Goal: Task Accomplishment & Management: Manage account settings

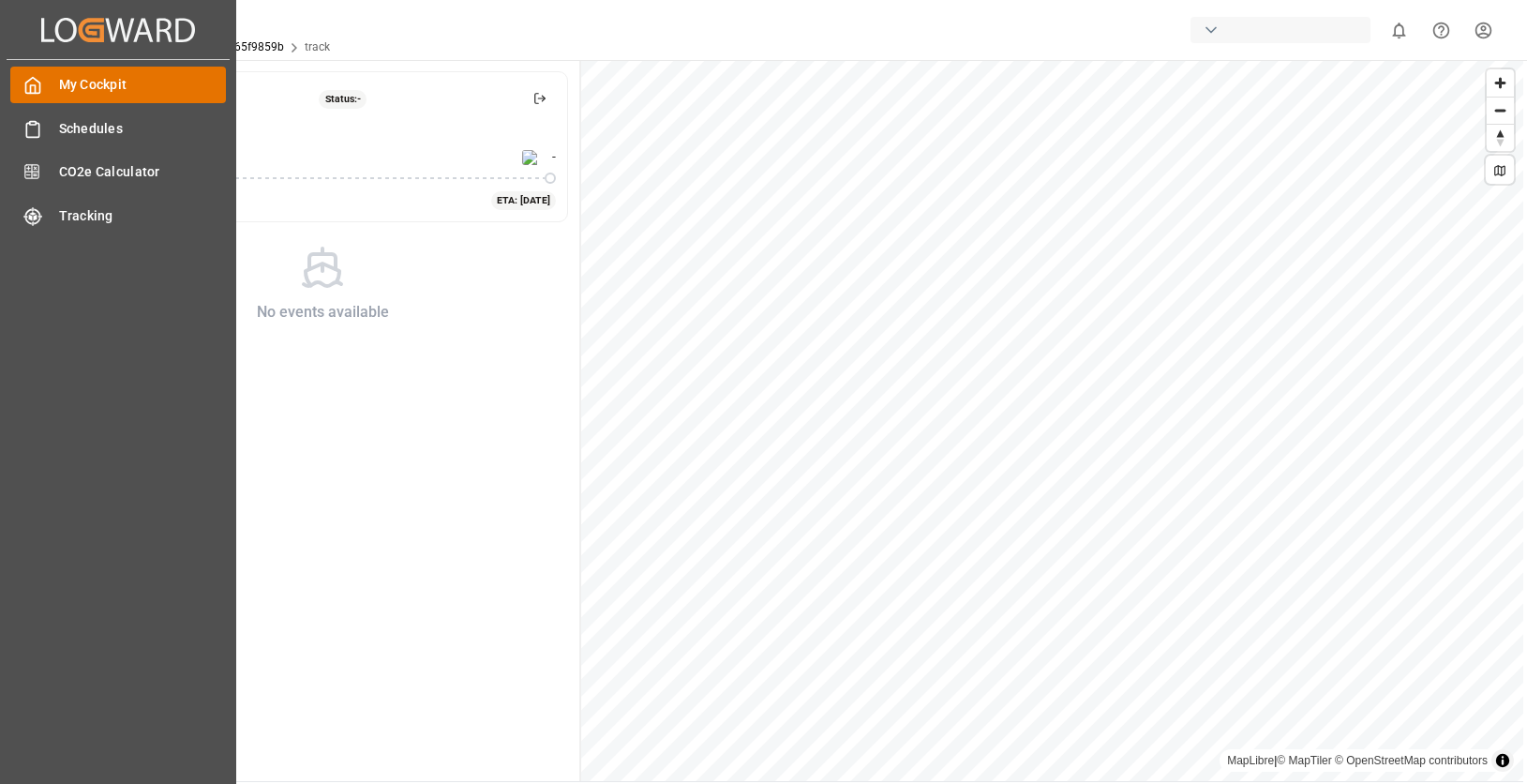
click at [56, 88] on div "My Cockpit My Cockpit" at bounding box center [118, 85] width 216 height 37
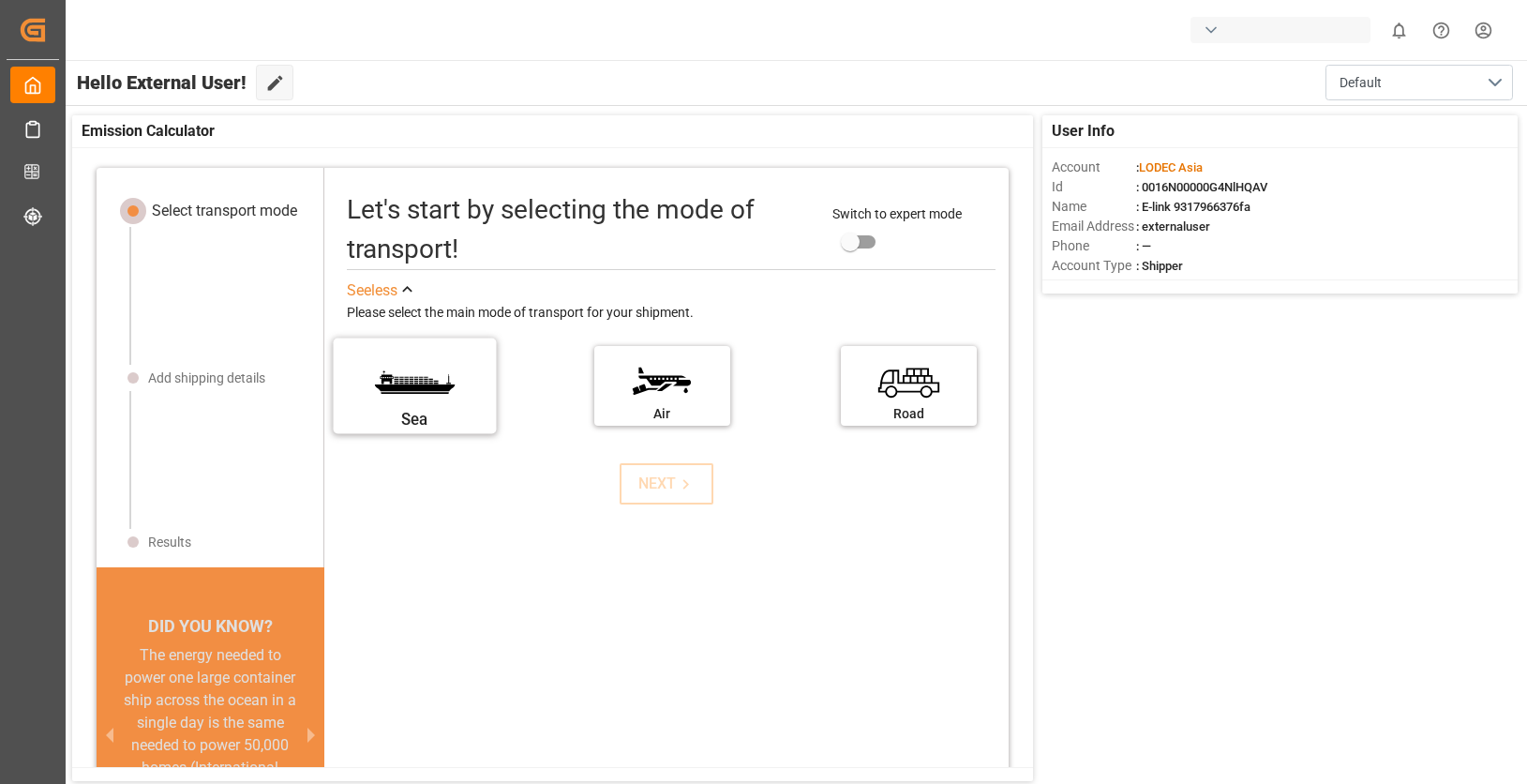
click at [380, 381] on label "Sea" at bounding box center [415, 380] width 140 height 79
click at [0, 0] on input "Sea" at bounding box center [0, 0] width 0 height 0
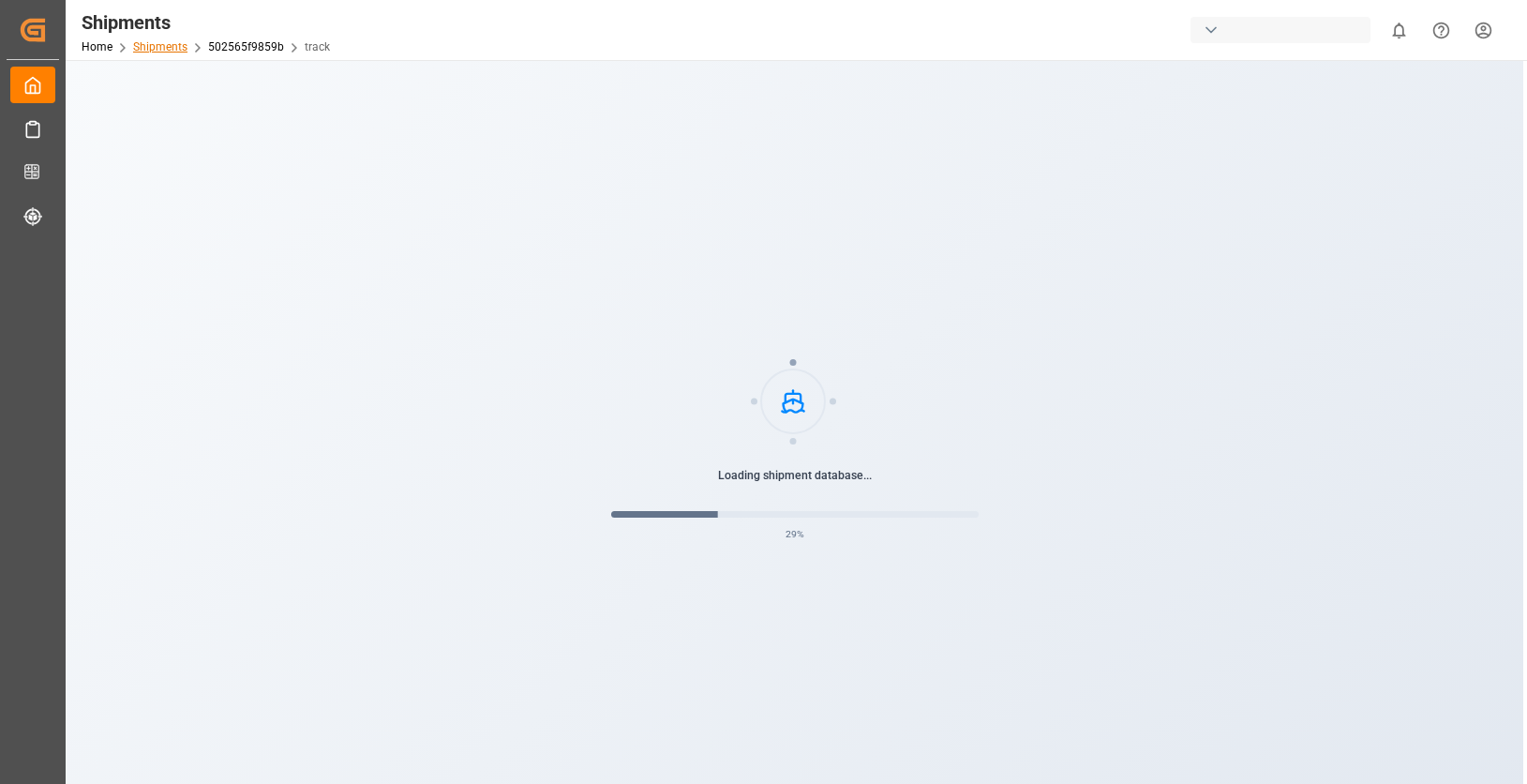
click at [175, 51] on link "Shipments" at bounding box center [160, 47] width 55 height 13
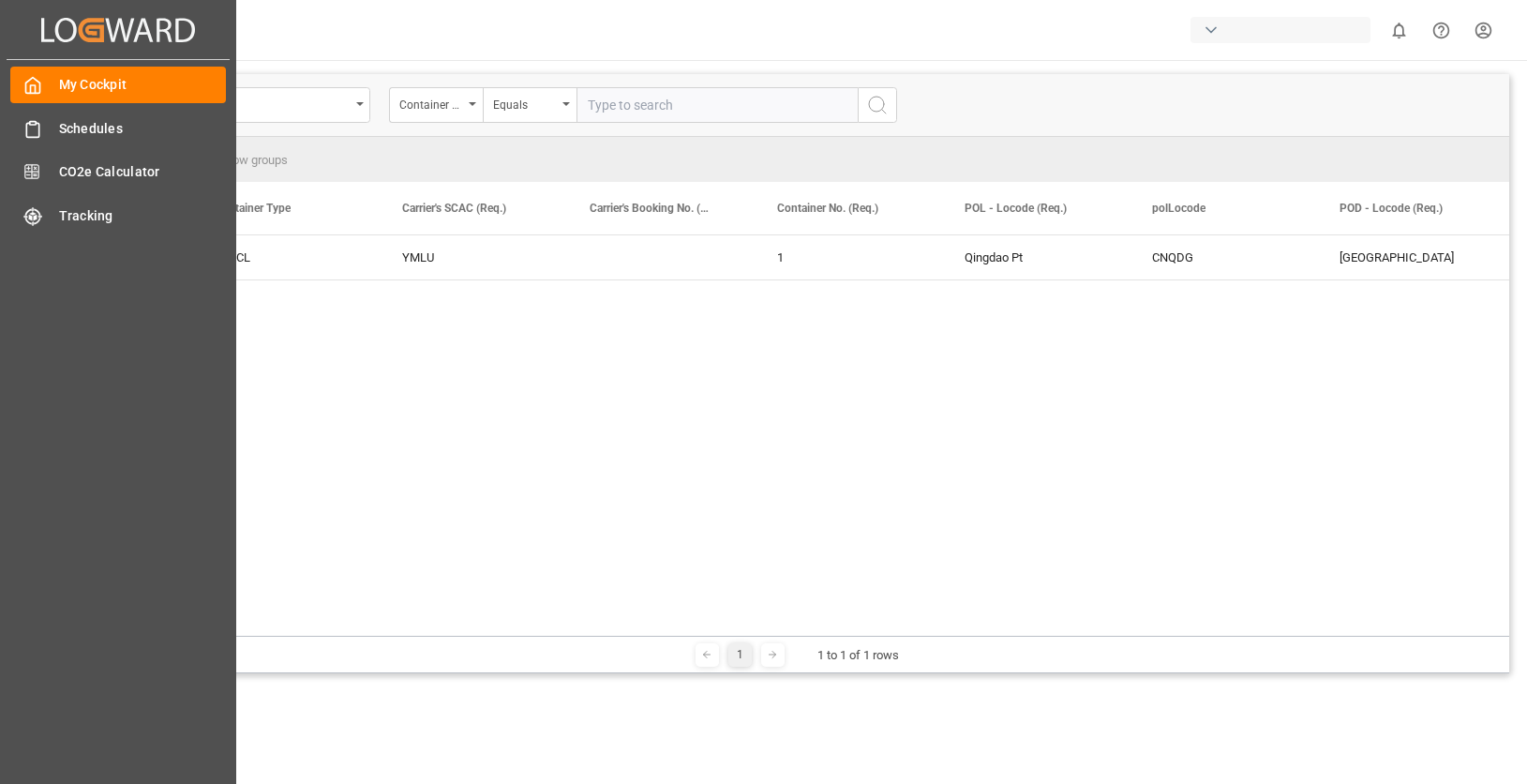
click at [44, 28] on icon "Created by potrace 1.15, written by [PERSON_NAME] [DATE]-[DATE]" at bounding box center [118, 30] width 154 height 30
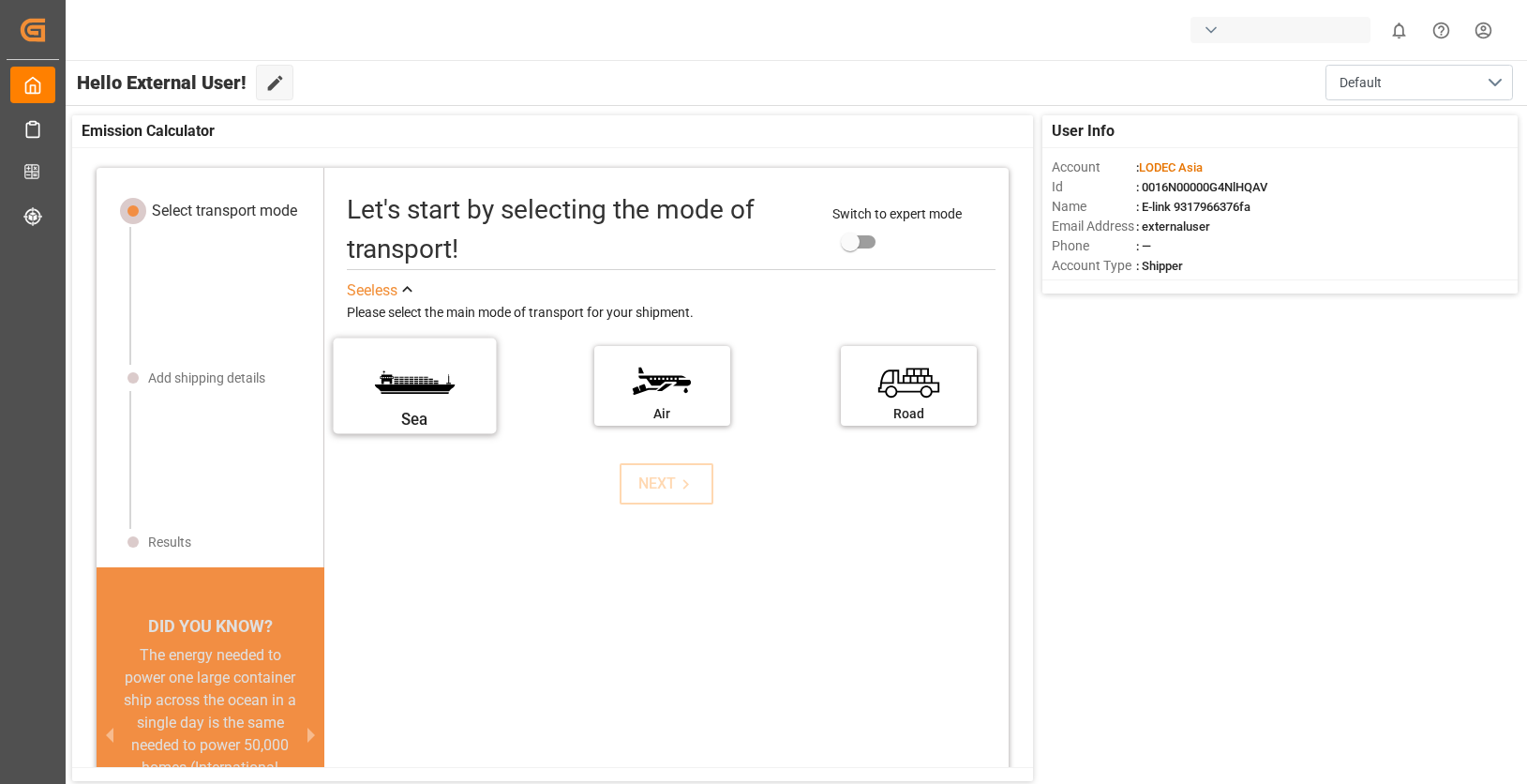
click at [418, 368] on label "Sea" at bounding box center [415, 380] width 140 height 79
click at [0, 0] on input "Sea" at bounding box center [0, 0] width 0 height 0
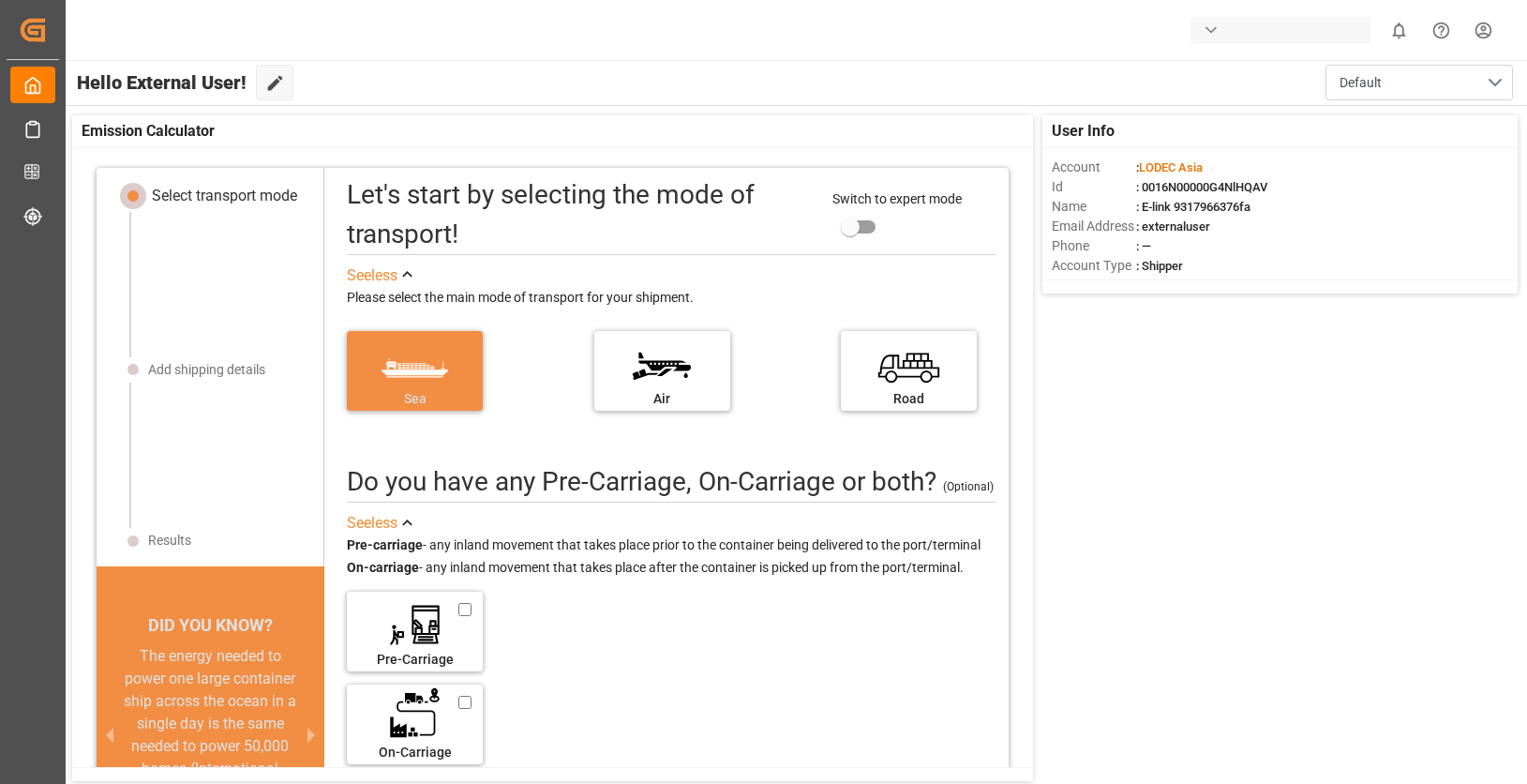
scroll to position [19, 0]
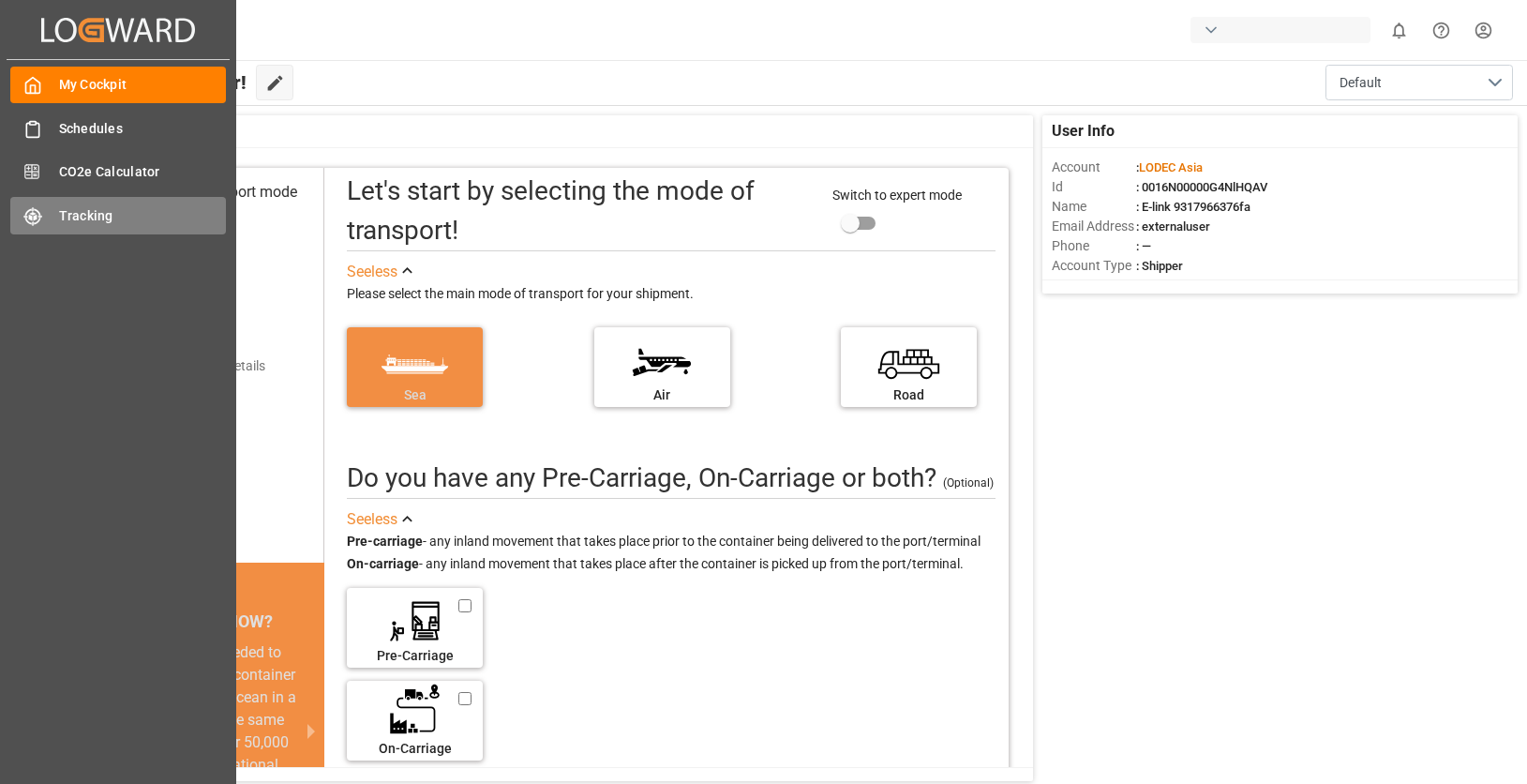
click at [57, 219] on div "Tracking Tracking" at bounding box center [118, 215] width 216 height 37
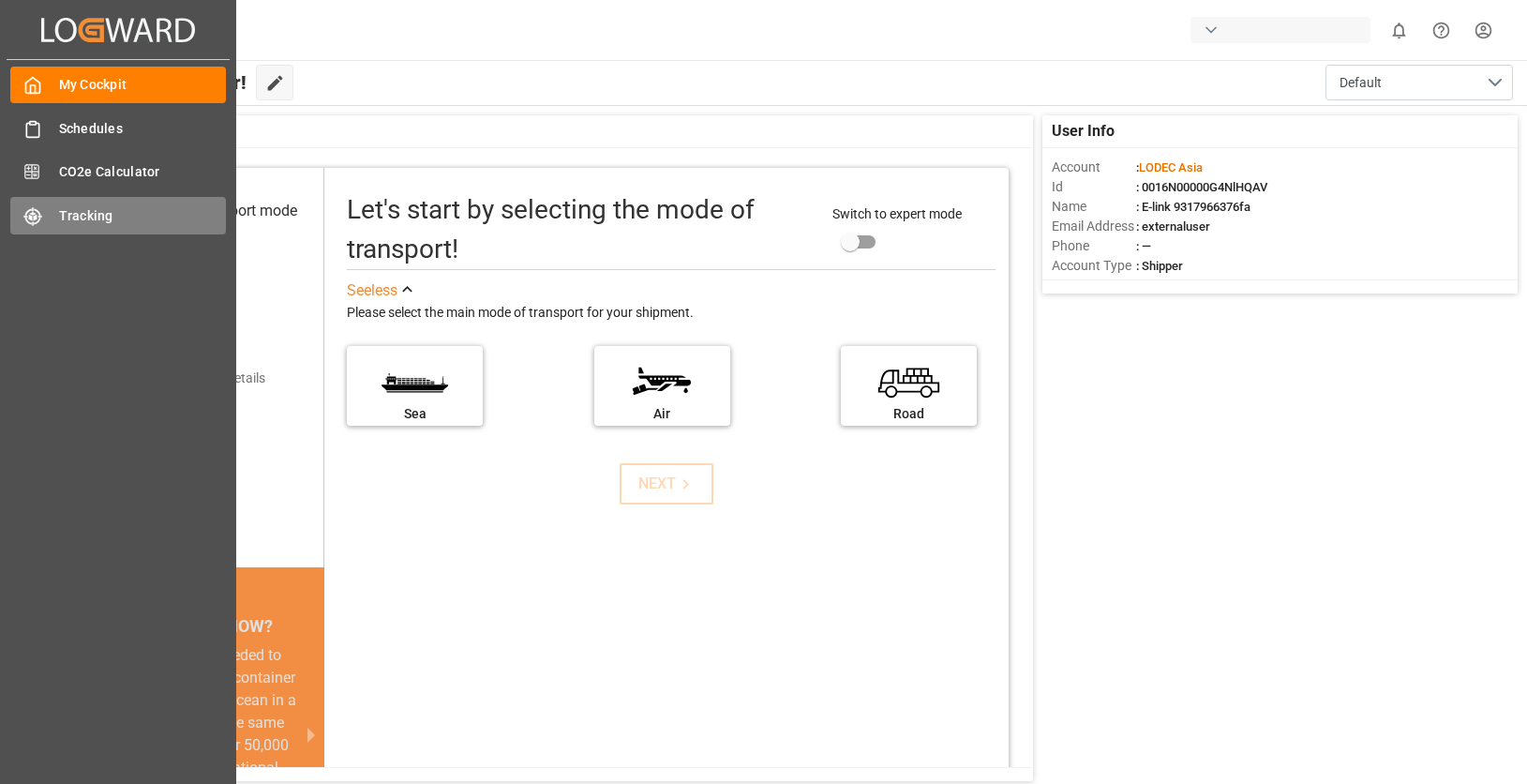
click at [99, 234] on div "Tracking Tracking" at bounding box center [118, 215] width 216 height 37
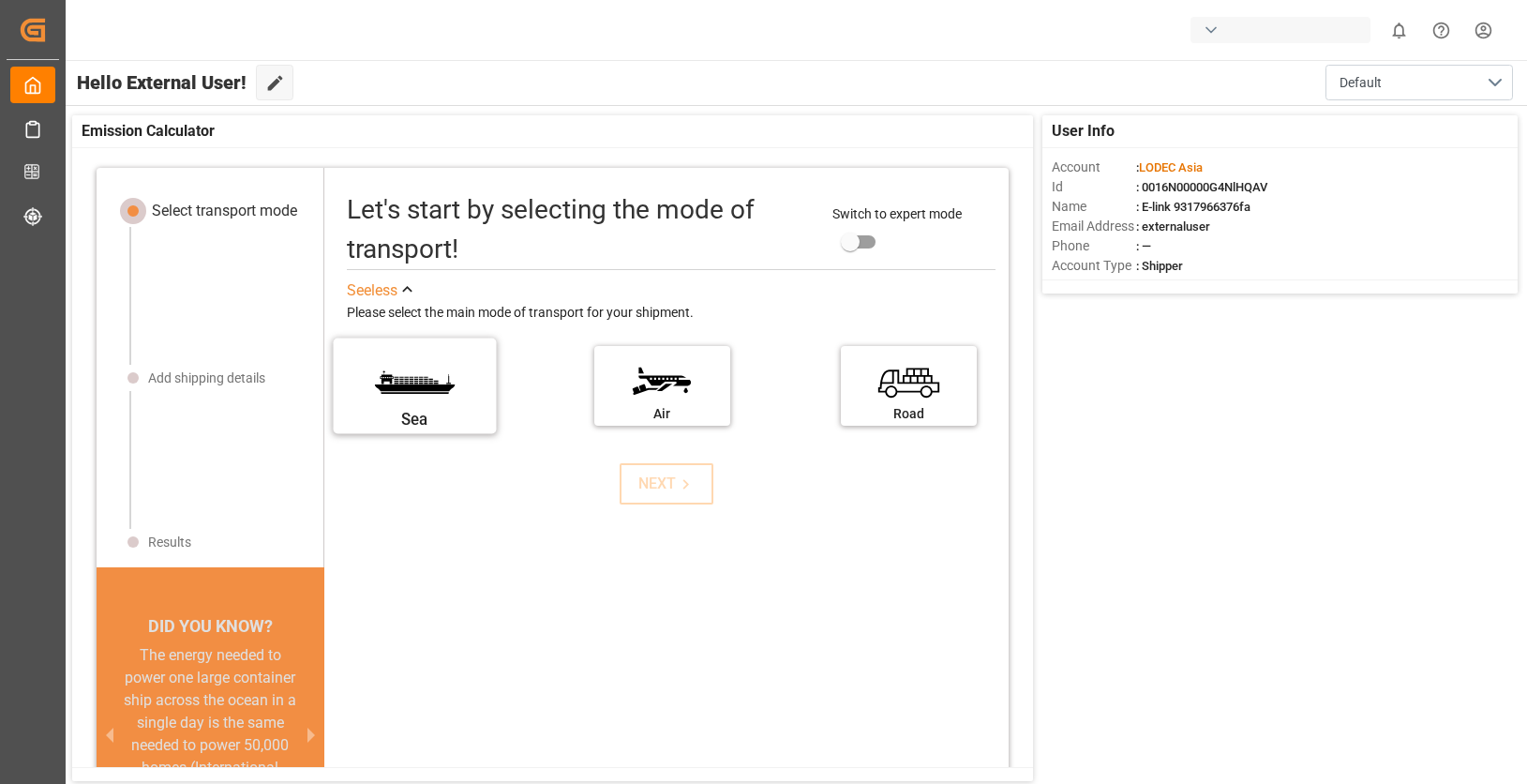
click at [453, 405] on label "Sea" at bounding box center [415, 380] width 140 height 79
click at [0, 0] on input "Sea" at bounding box center [0, 0] width 0 height 0
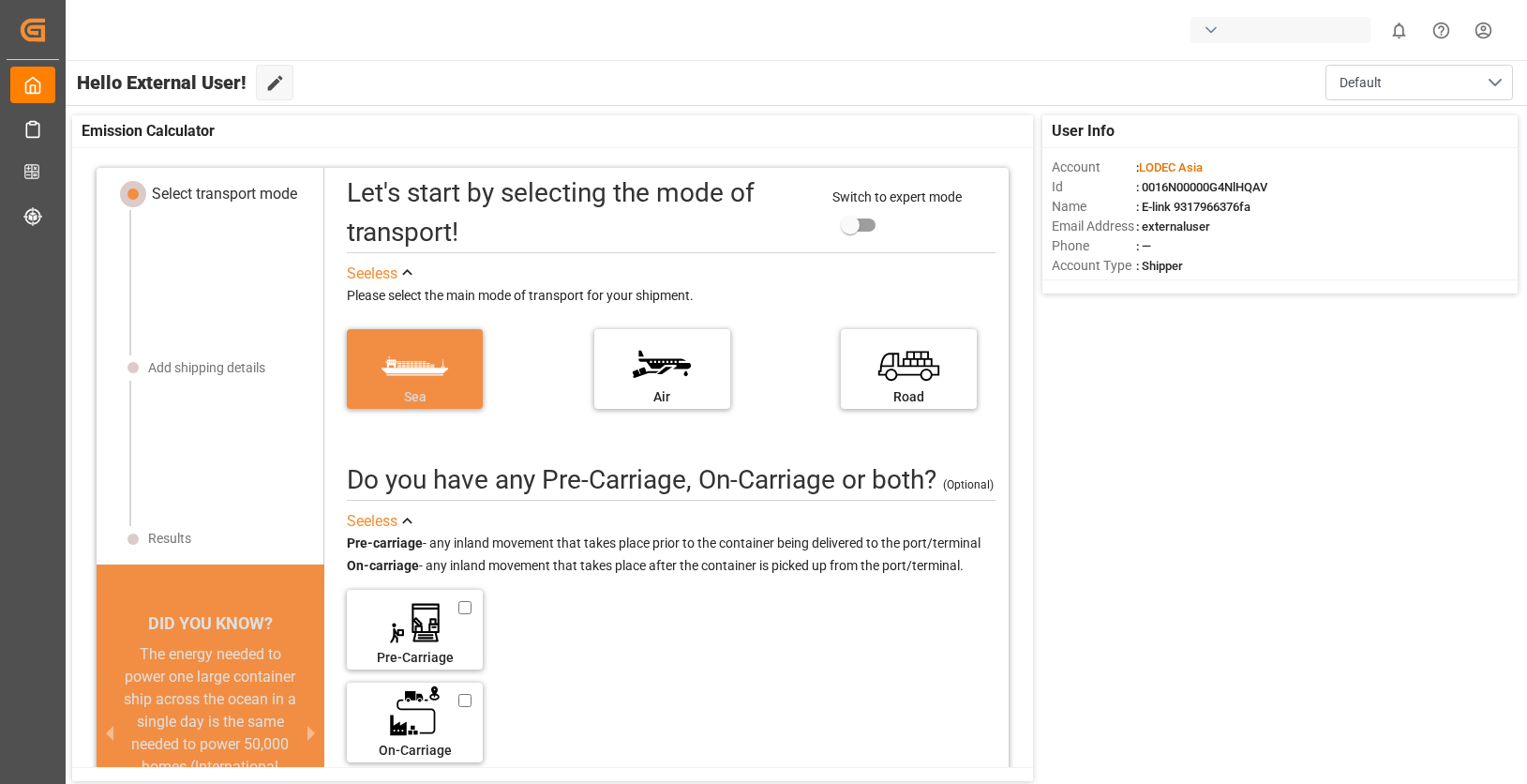
scroll to position [19, 0]
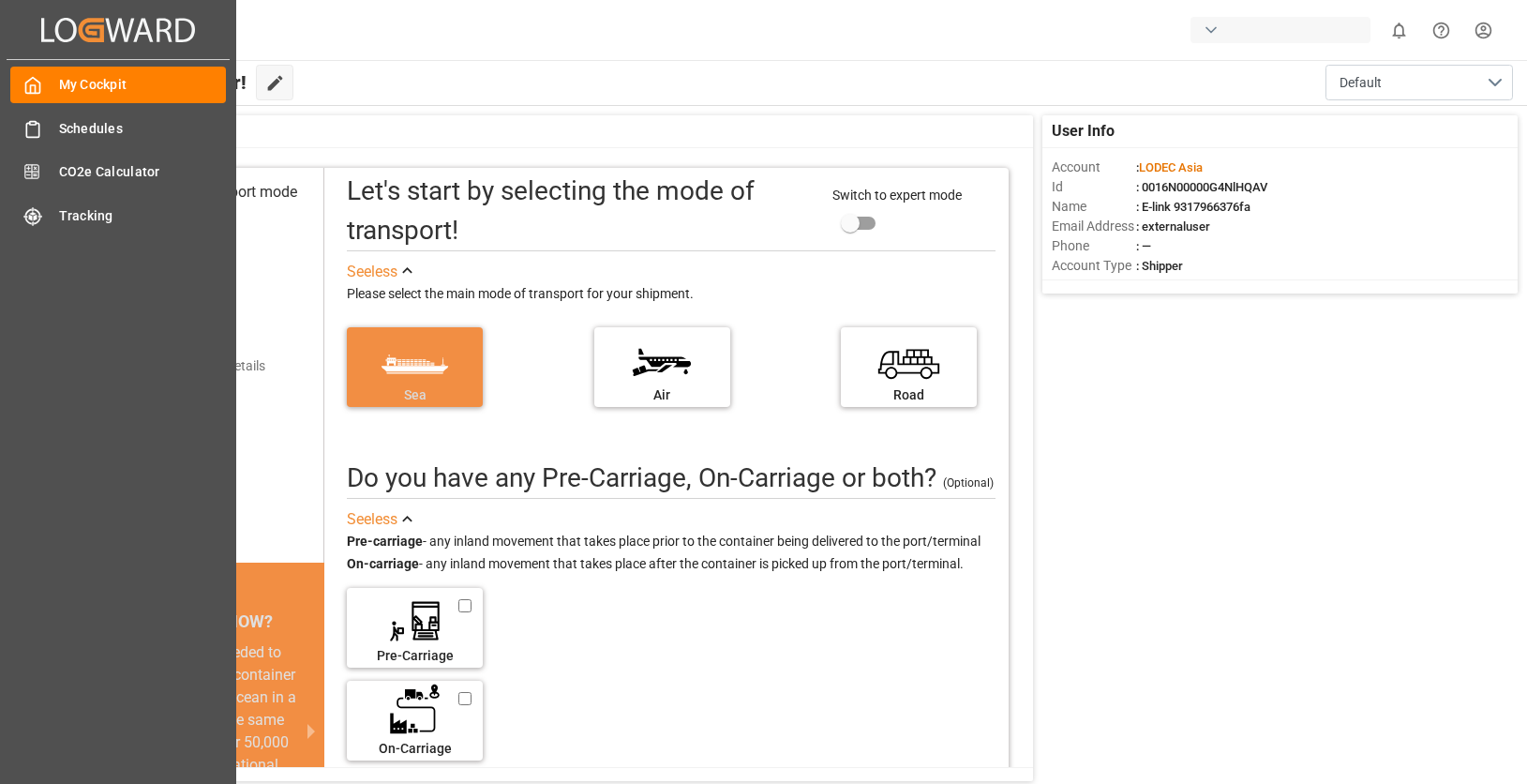
click at [41, 27] on icon at bounding box center [48, 29] width 13 height 24
click at [43, 25] on icon at bounding box center [48, 29] width 13 height 24
click at [115, 90] on span "My Cockpit" at bounding box center [143, 85] width 168 height 20
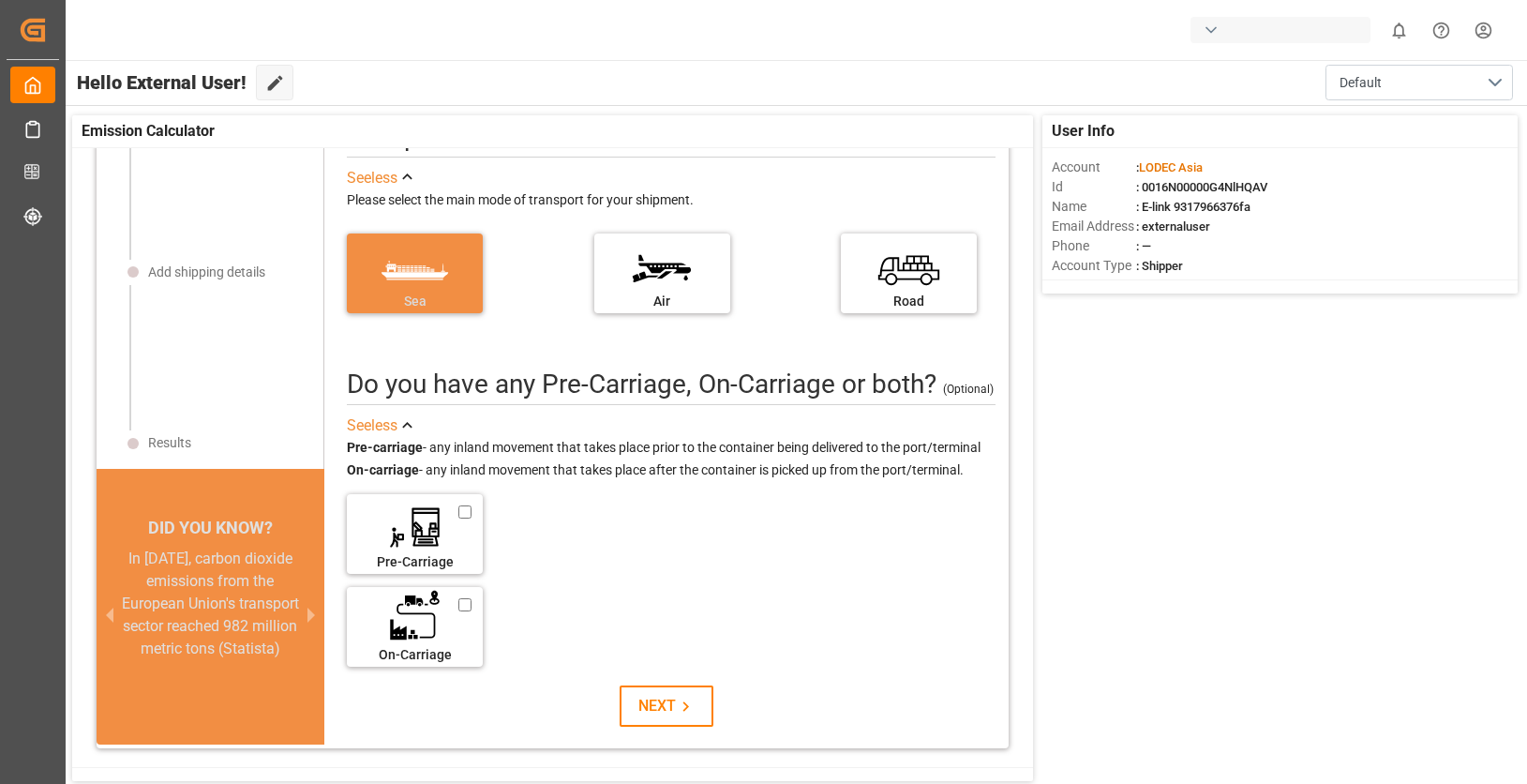
scroll to position [0, 0]
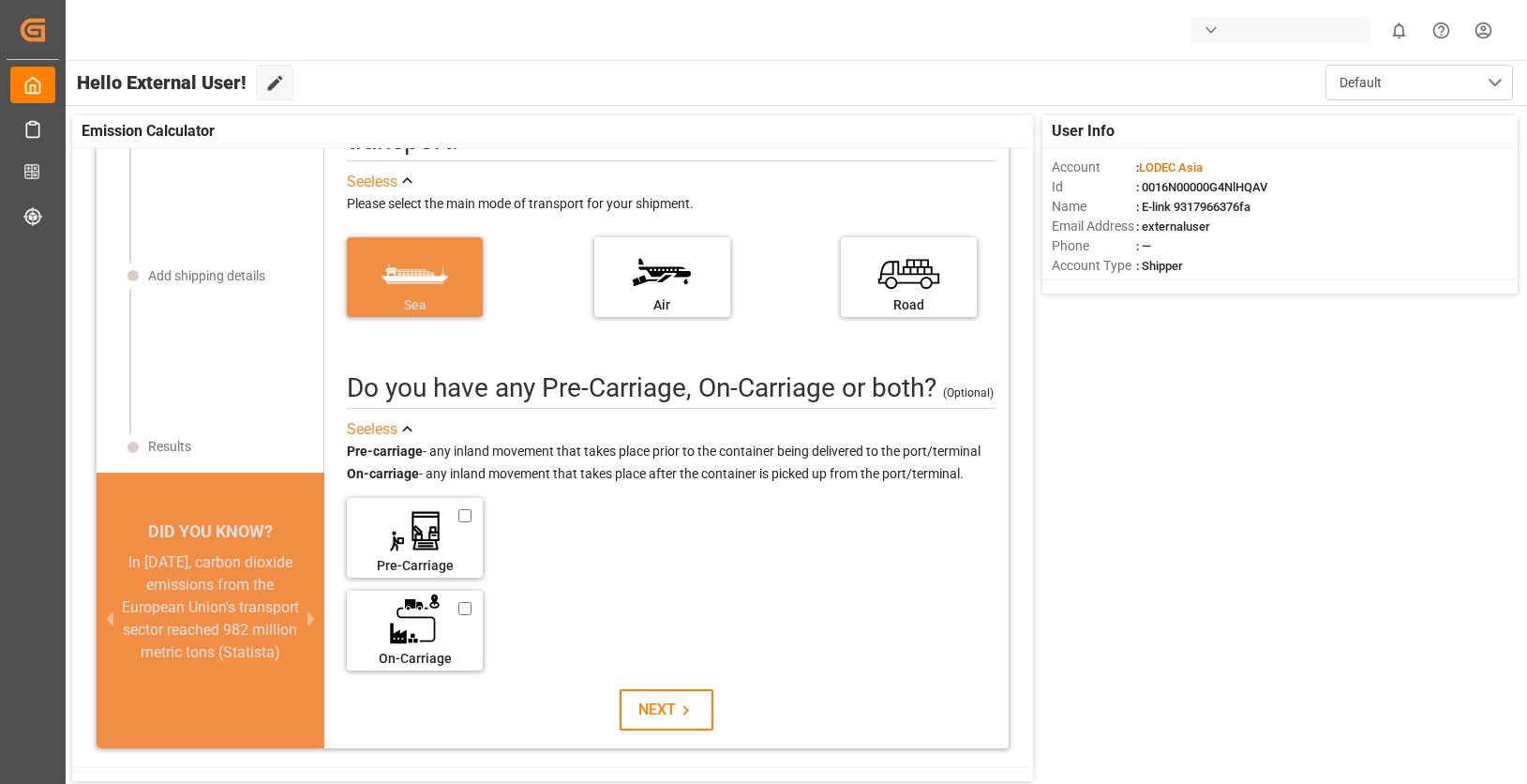
click at [1181, 162] on span "LODEC Asia" at bounding box center [1172, 167] width 64 height 14
click at [638, 707] on div "NEXT" at bounding box center [666, 710] width 57 height 23
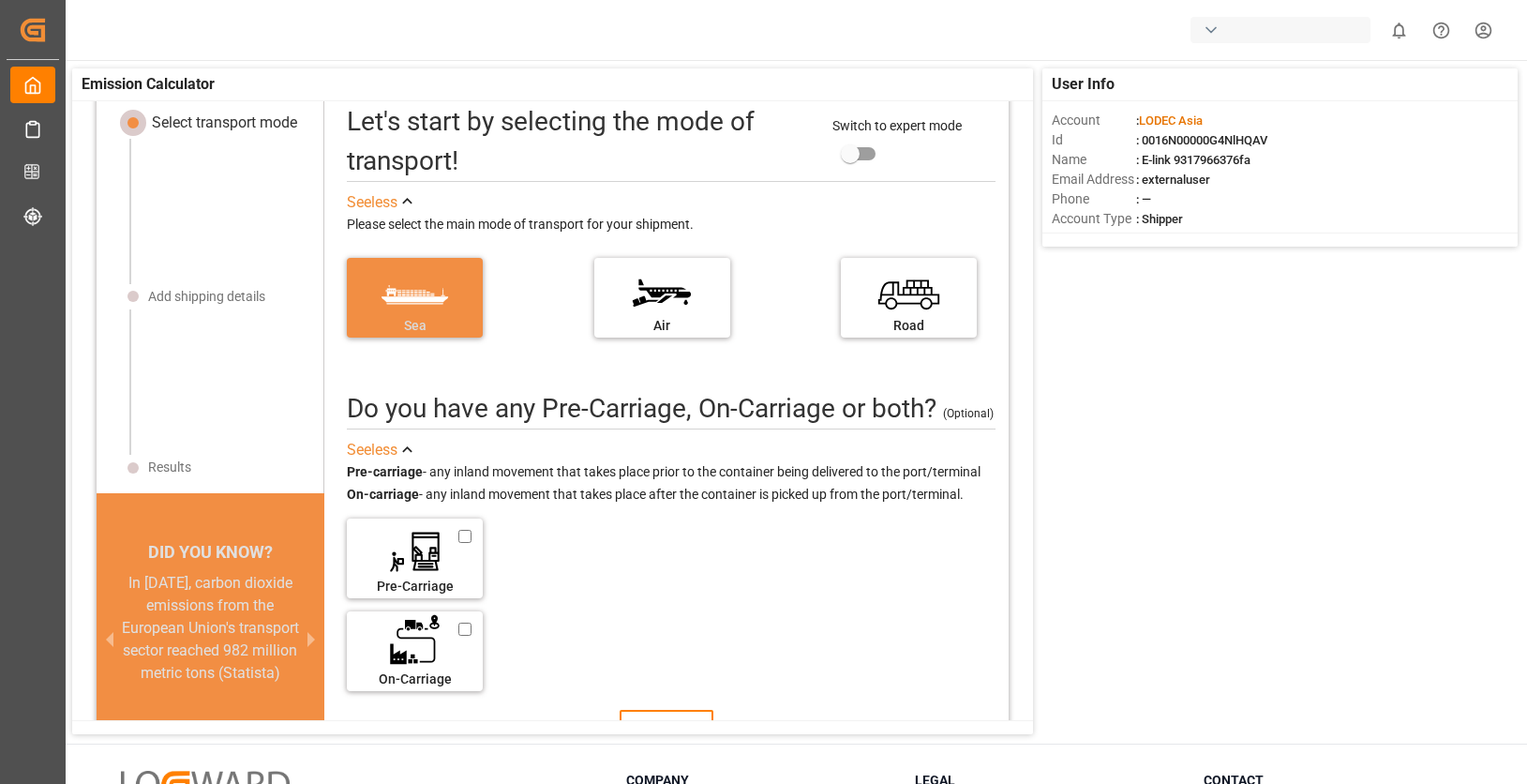
scroll to position [89, 0]
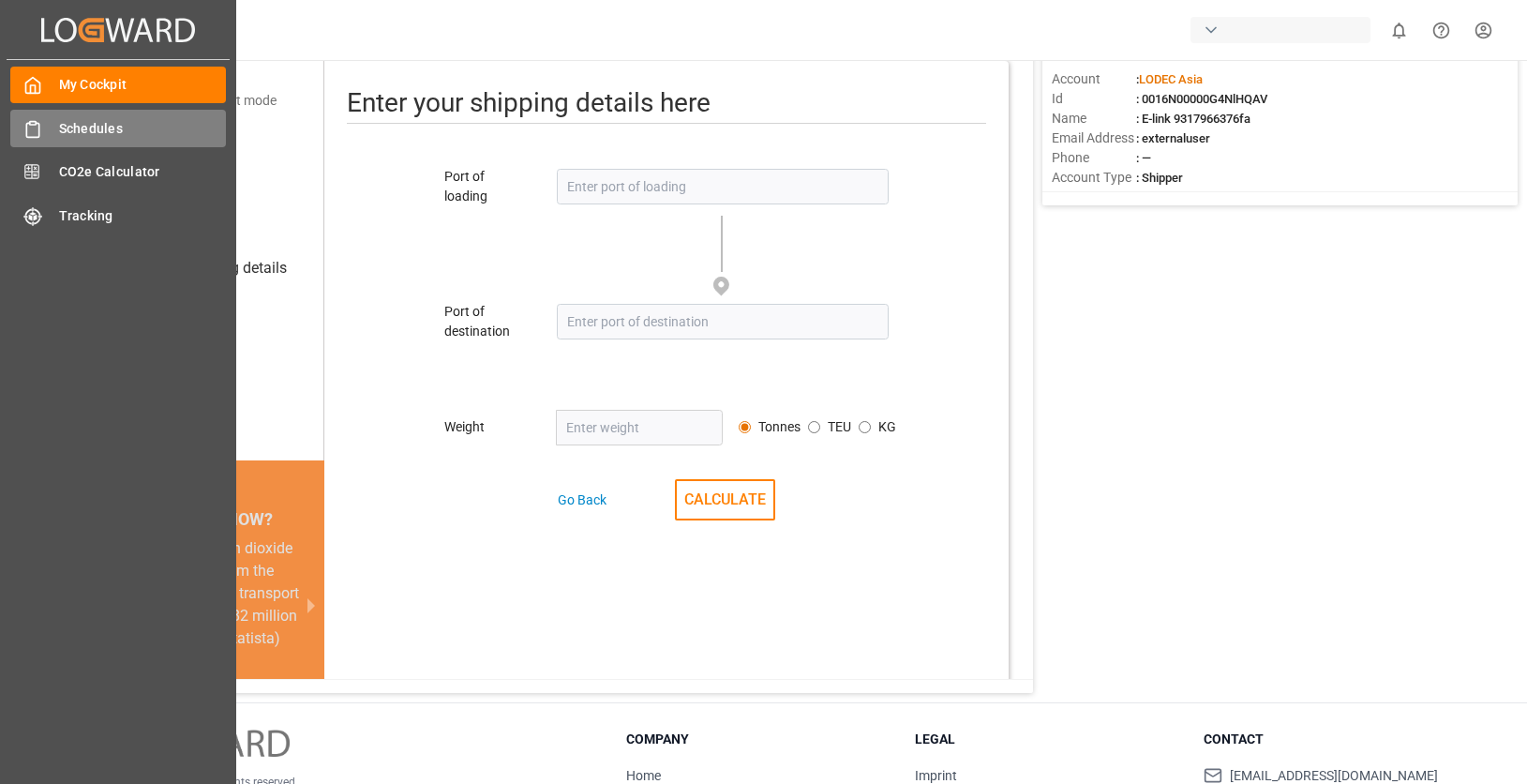
click at [54, 131] on div "Schedules Schedules" at bounding box center [118, 127] width 216 height 37
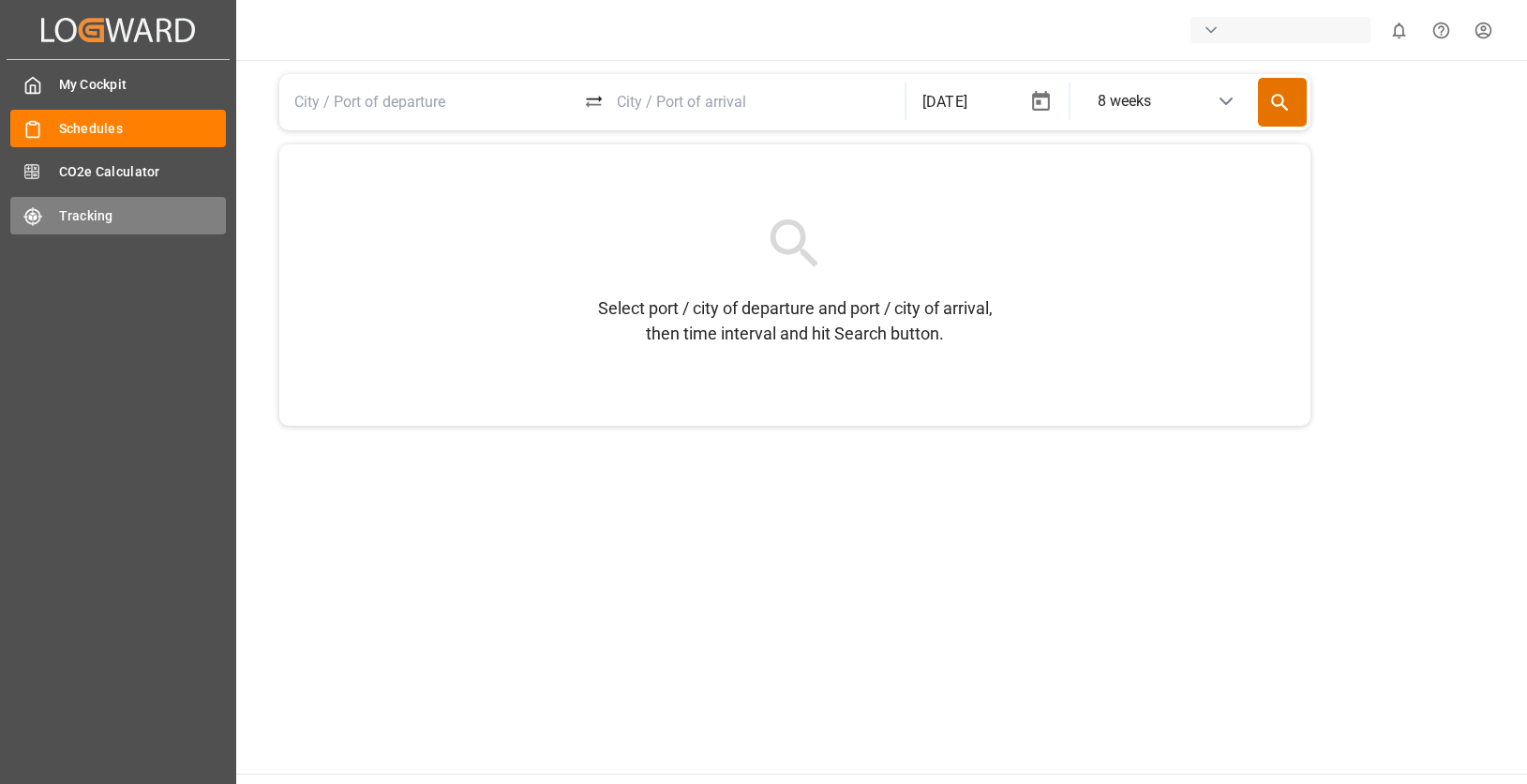
click at [66, 217] on span "Tracking" at bounding box center [143, 216] width 168 height 20
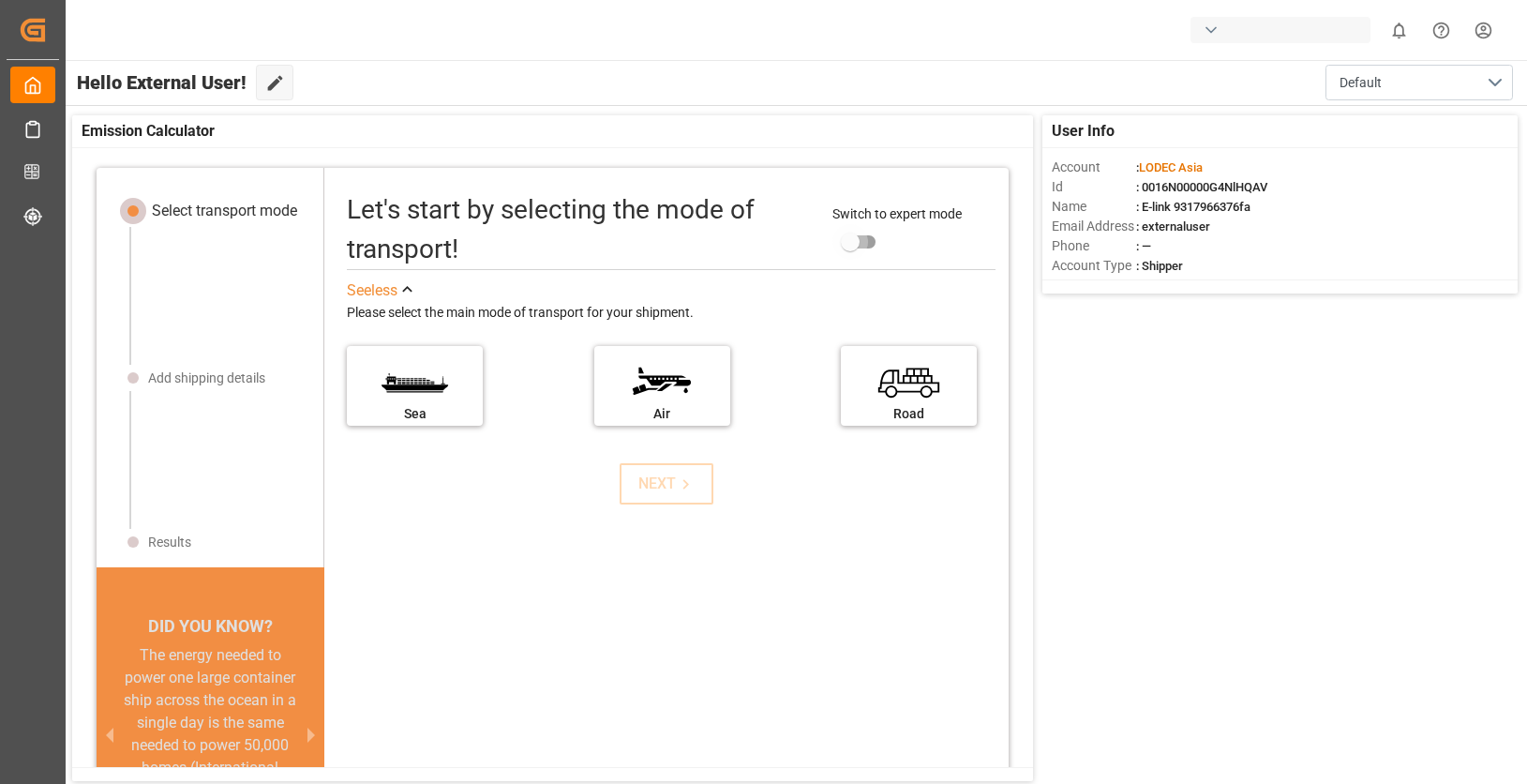
click at [854, 233] on input "primary checkbox" at bounding box center [850, 242] width 107 height 36
click at [422, 401] on label "Sea" at bounding box center [415, 380] width 140 height 79
click at [0, 0] on input "Sea" at bounding box center [0, 0] width 0 height 0
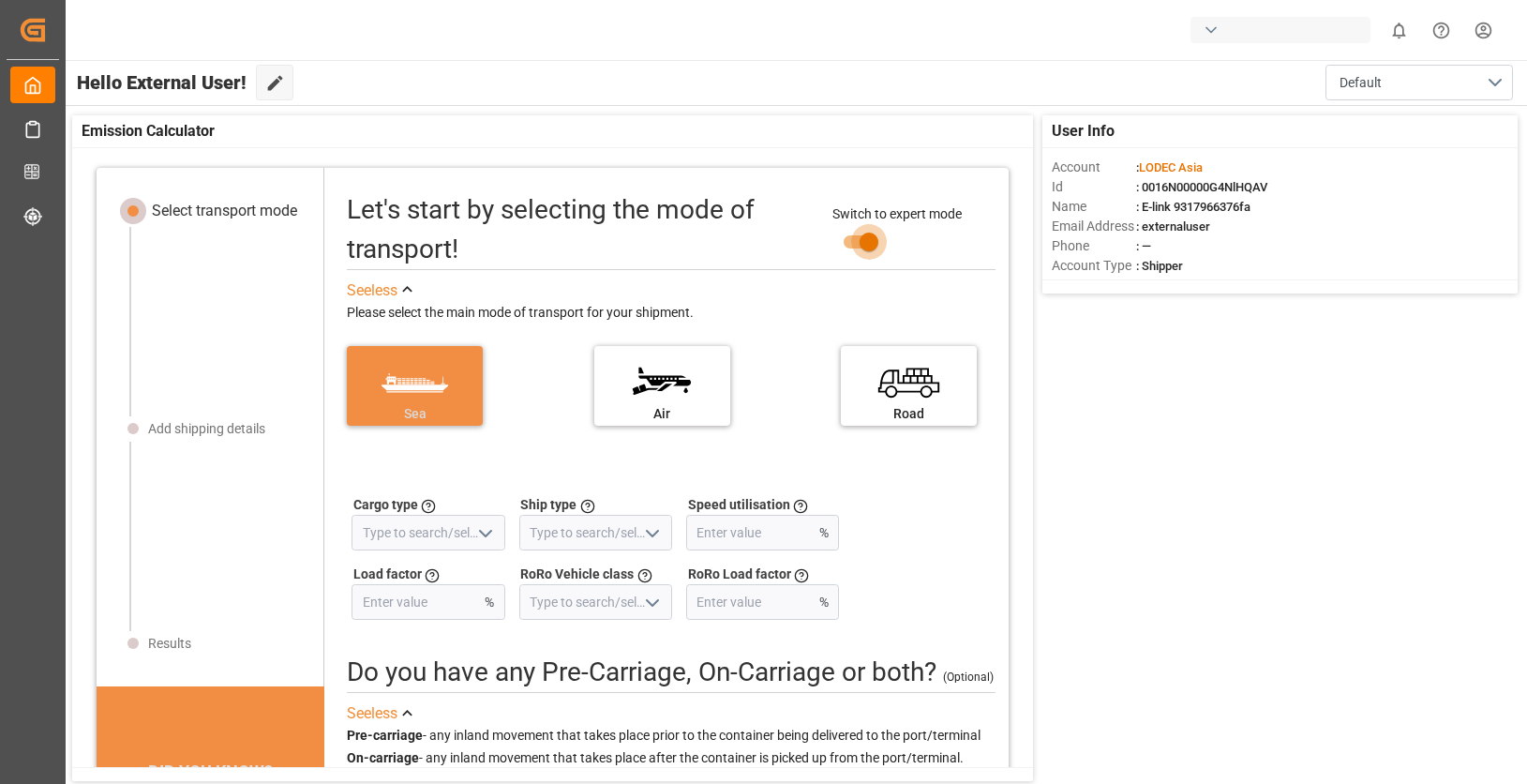
click at [850, 259] on input "primary checkbox" at bounding box center [868, 242] width 107 height 36
checkbox input "false"
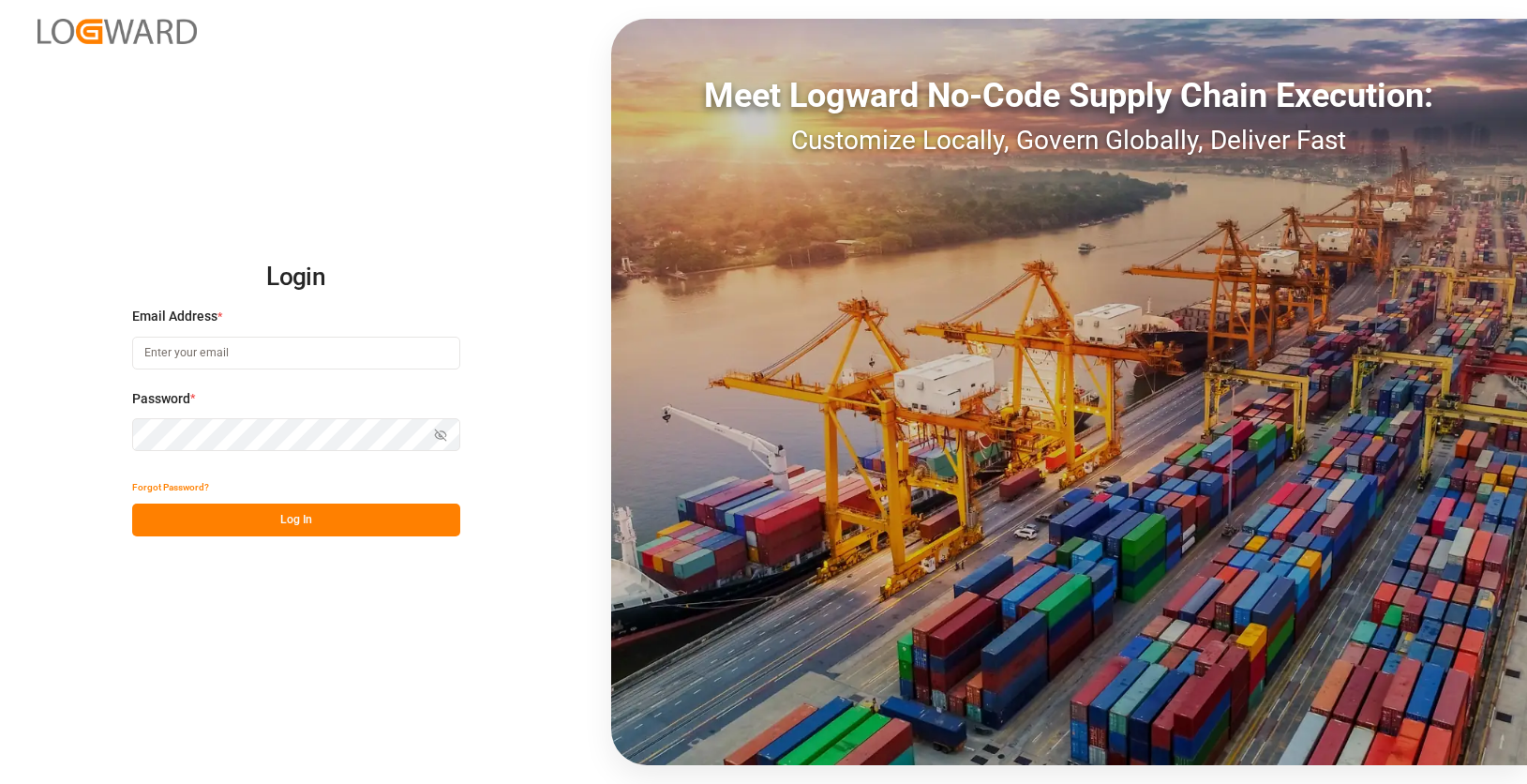
type input "[EMAIL_ADDRESS][DOMAIN_NAME]"
click at [324, 543] on div "Login Email Address * [EMAIL_ADDRESS][DOMAIN_NAME] Password * Show password For…" at bounding box center [764, 392] width 1527 height 784
click at [325, 522] on button "Log In" at bounding box center [296, 519] width 328 height 33
